Goal: Task Accomplishment & Management: Use online tool/utility

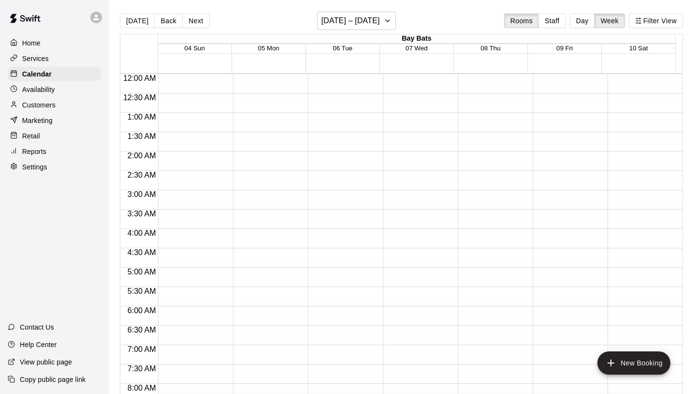
scroll to position [518, 0]
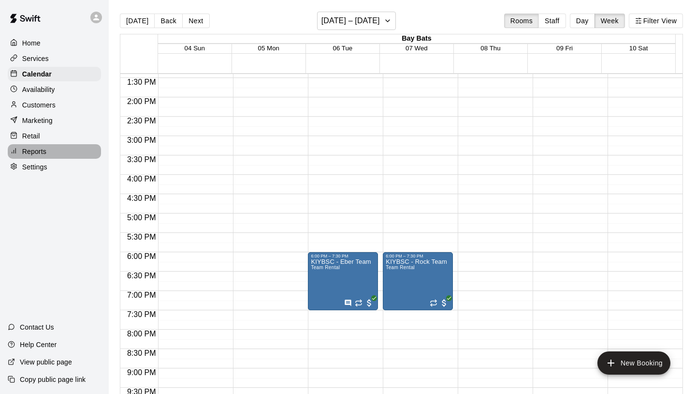
click at [34, 156] on p "Reports" at bounding box center [34, 152] width 24 height 10
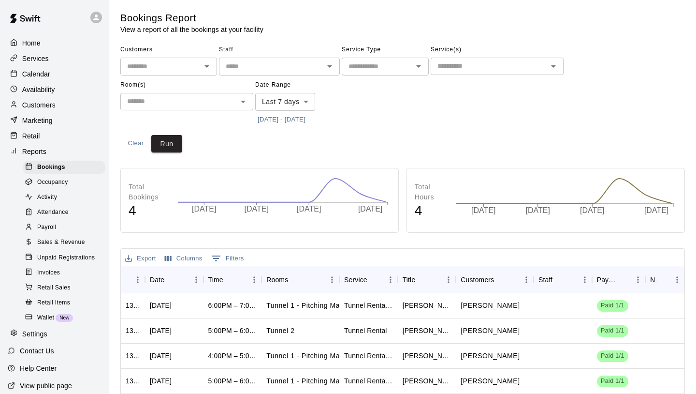
click at [65, 247] on span "Sales & Revenue" at bounding box center [61, 242] width 48 height 10
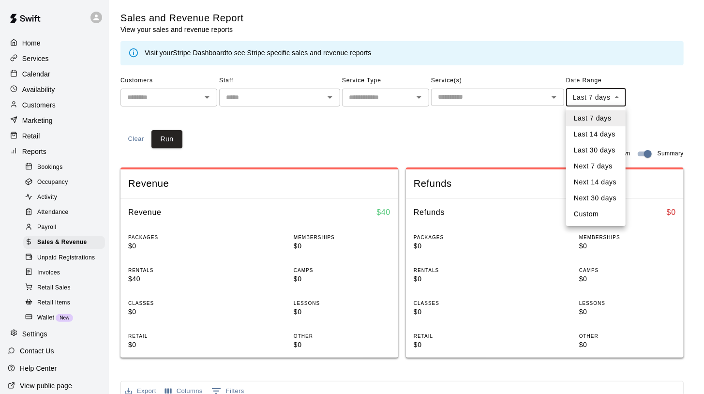
click at [619, 98] on body "Home Services Calendar Availability Customers Marketing Retail Reports Bookings…" at bounding box center [352, 361] width 704 height 723
click at [604, 147] on li "Last 30 days" at bounding box center [595, 150] width 59 height 16
type input "*****"
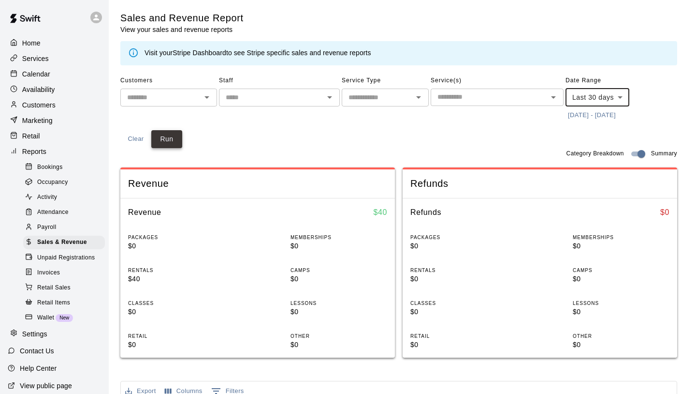
click at [176, 140] on button "Run" at bounding box center [166, 139] width 31 height 18
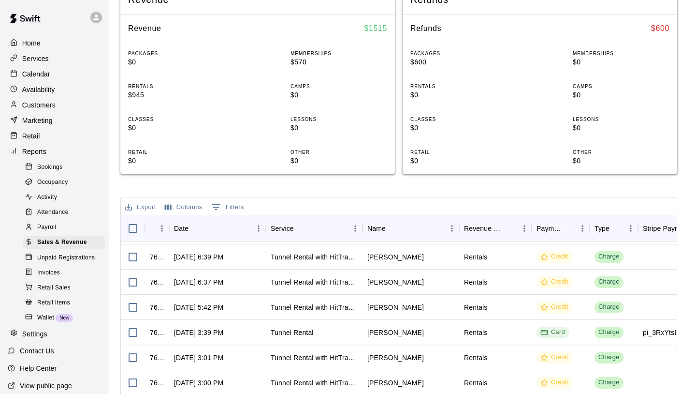
scroll to position [48, 0]
click at [239, 208] on button "0 Filters" at bounding box center [228, 206] width 38 height 15
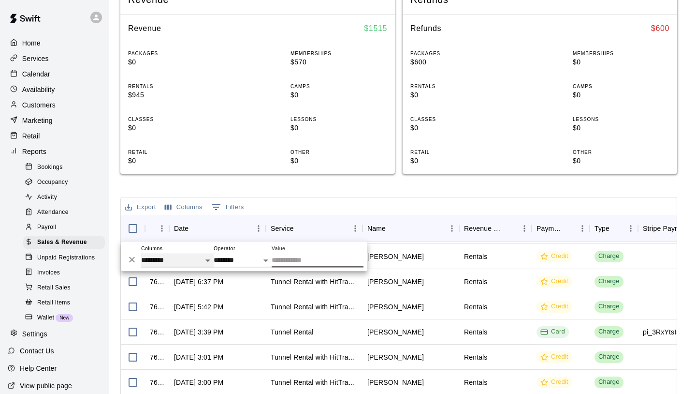
click at [209, 260] on select "**********" at bounding box center [177, 260] width 73 height 14
click at [349, 198] on div "Export Columns 0 Filters" at bounding box center [399, 205] width 556 height 17
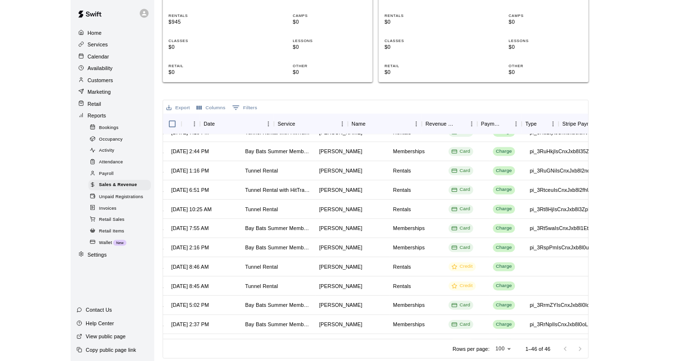
scroll to position [242, 0]
